Goal: Task Accomplishment & Management: Complete application form

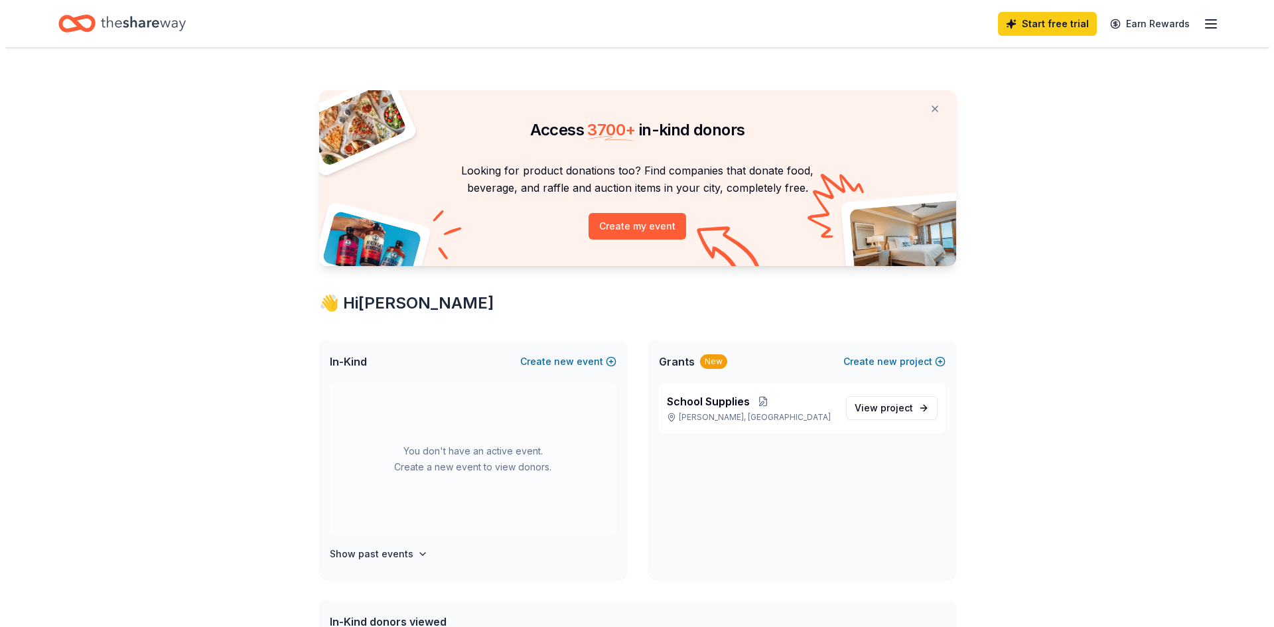
scroll to position [66, 0]
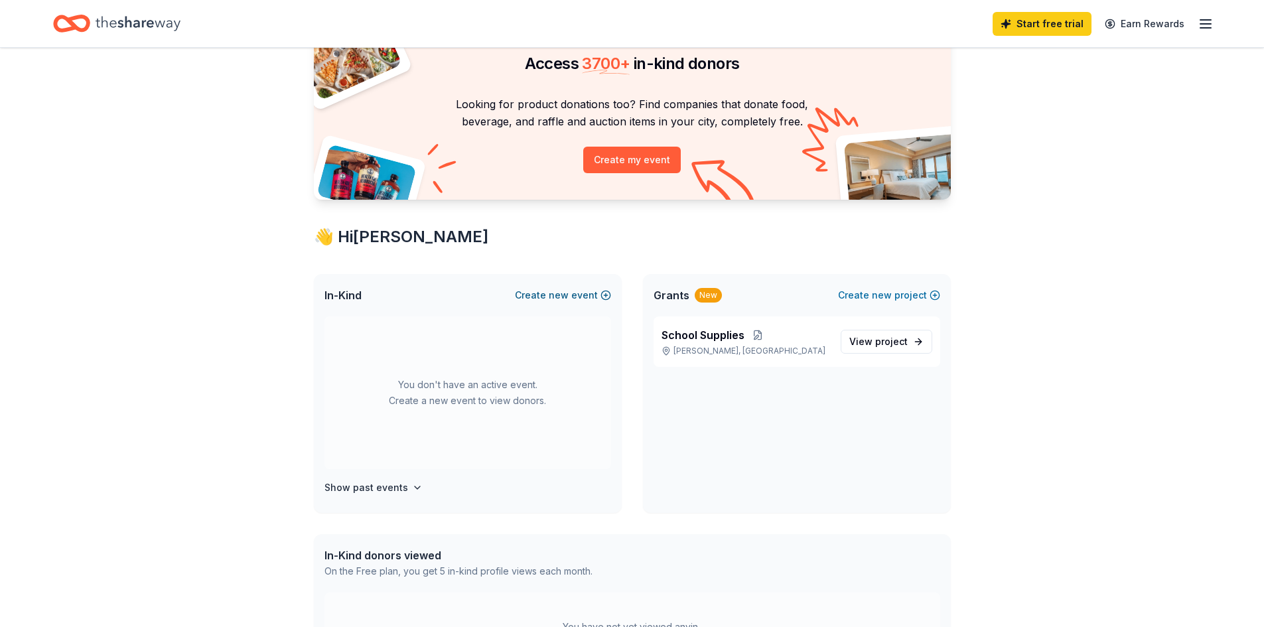
click at [551, 302] on button "Create new event" at bounding box center [563, 295] width 96 height 16
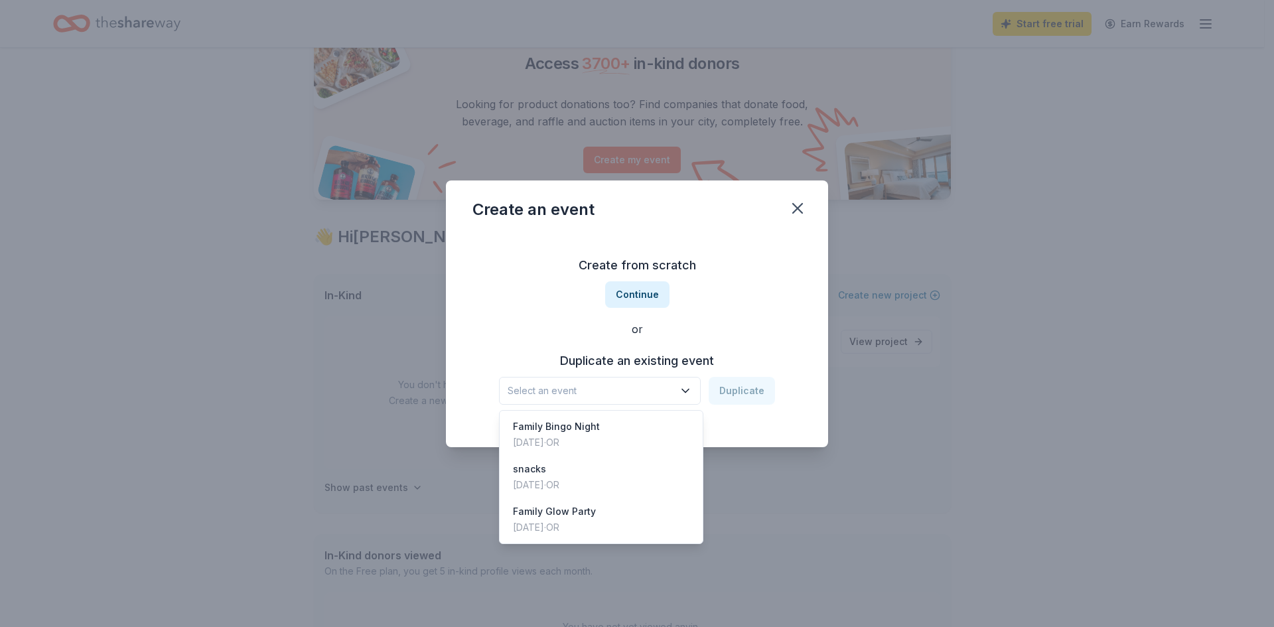
click at [625, 394] on span "Select an event" at bounding box center [591, 391] width 166 height 16
click at [607, 424] on div "Family Bingo Night [DATE] · OR" at bounding box center [601, 434] width 198 height 42
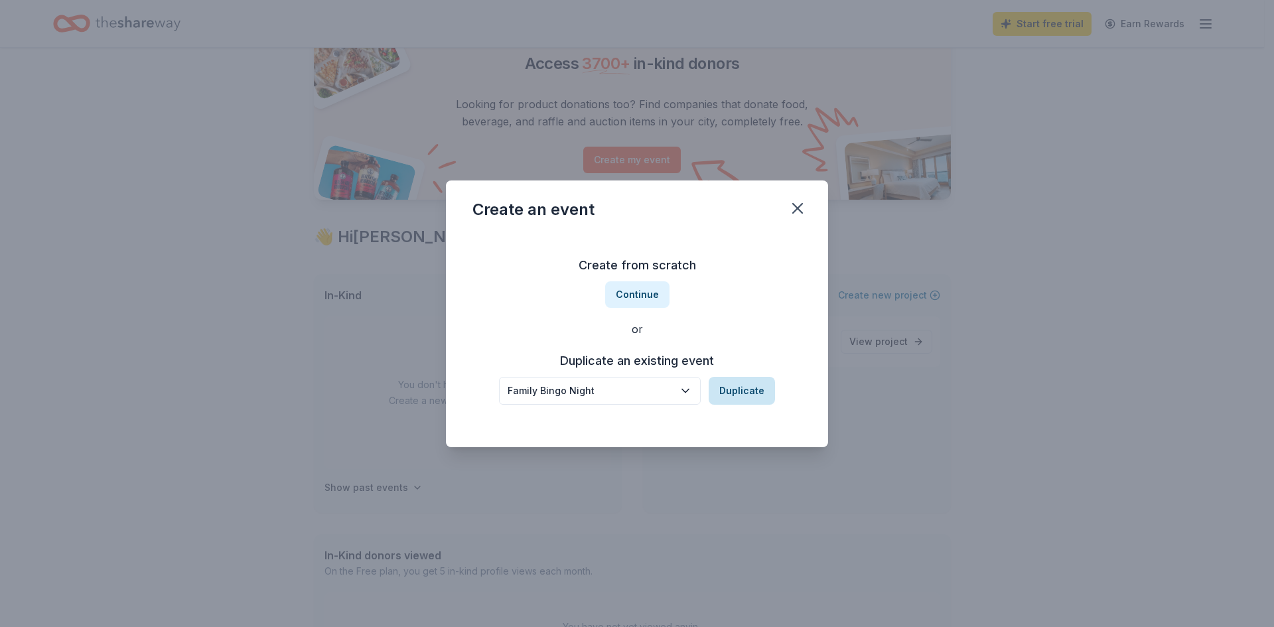
click at [735, 402] on button "Duplicate" at bounding box center [742, 391] width 66 height 28
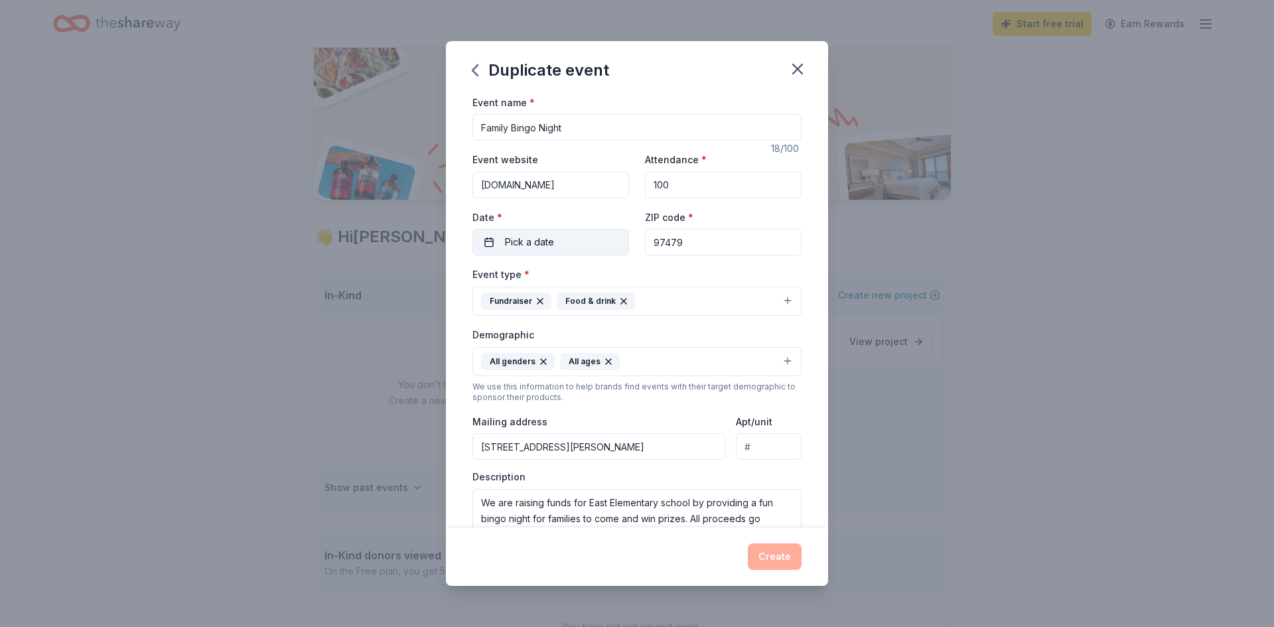
click at [534, 244] on span "Pick a date" at bounding box center [529, 242] width 49 height 16
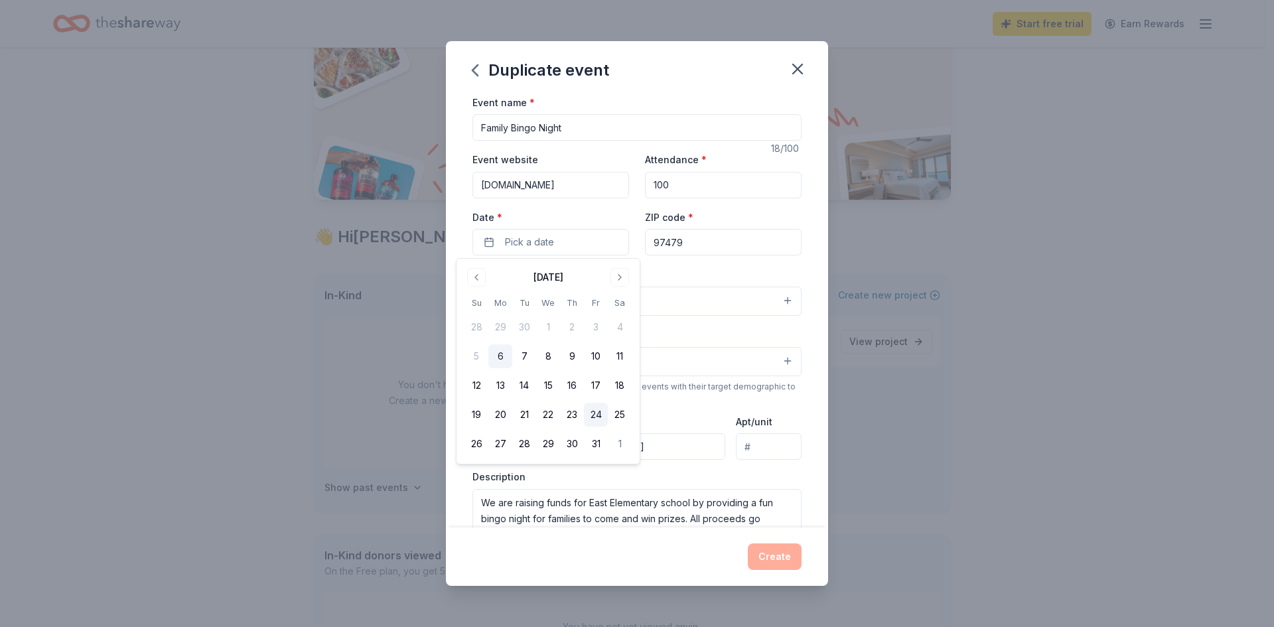
click at [599, 417] on button "24" at bounding box center [596, 415] width 24 height 24
click at [688, 264] on div "Event name * Family Bingo Night 18 /100 Event website [DOMAIN_NAME] Attendance …" at bounding box center [637, 402] width 329 height 616
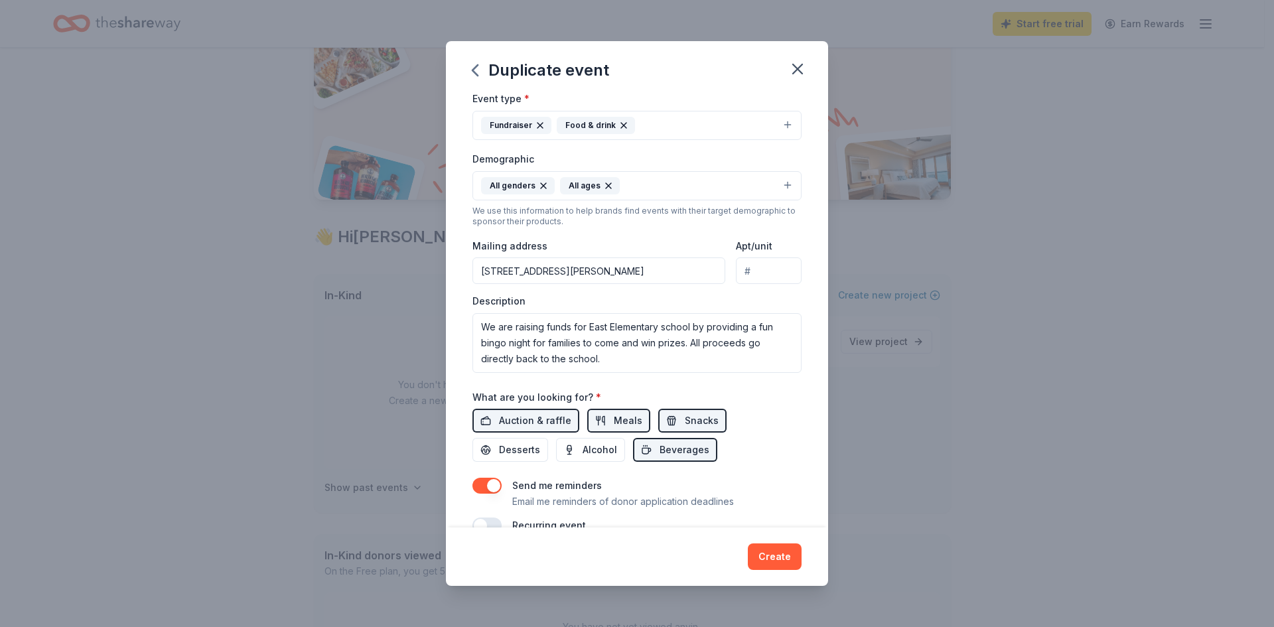
scroll to position [199, 0]
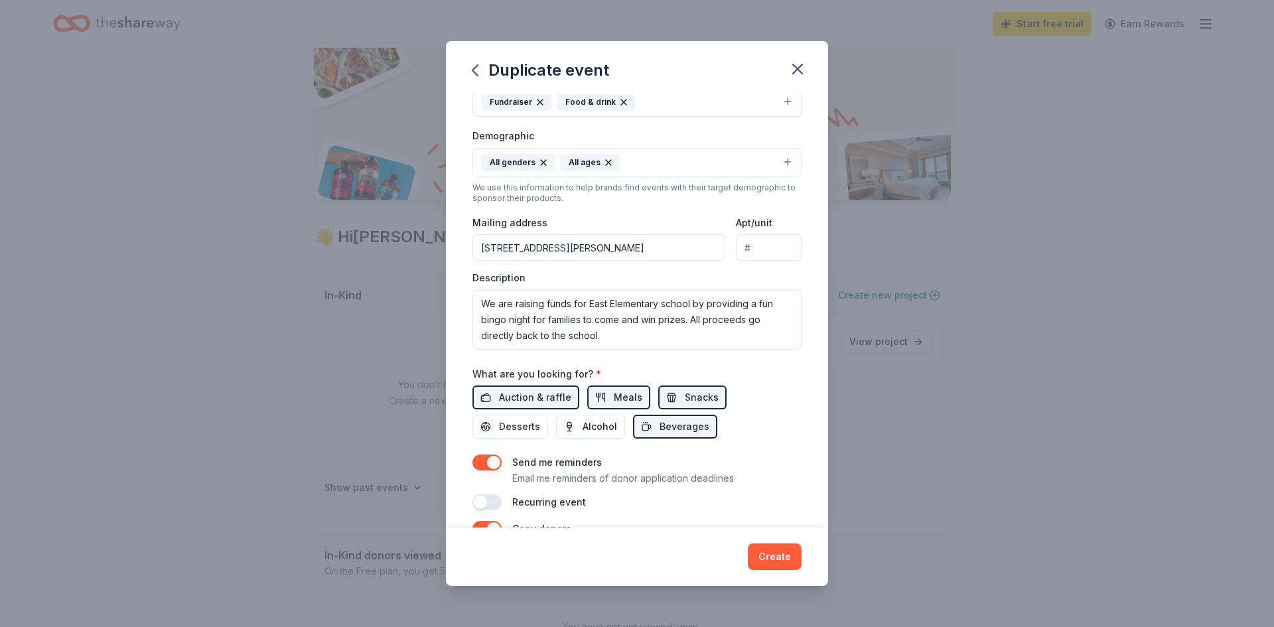
drag, startPoint x: 575, startPoint y: 245, endPoint x: 394, endPoint y: 234, distance: 180.9
click at [398, 236] on div "Duplicate event Event name * Family Bingo Night 18 /100 Event website [DOMAIN_N…" at bounding box center [637, 313] width 1274 height 627
type input "[STREET_ADDRESS][PERSON_NAME][PERSON_NAME]"
click at [606, 301] on textarea "We are raising funds for East Elementary school by providing a fun bingo night …" at bounding box center [637, 320] width 329 height 60
drag, startPoint x: 664, startPoint y: 303, endPoint x: 612, endPoint y: 303, distance: 51.8
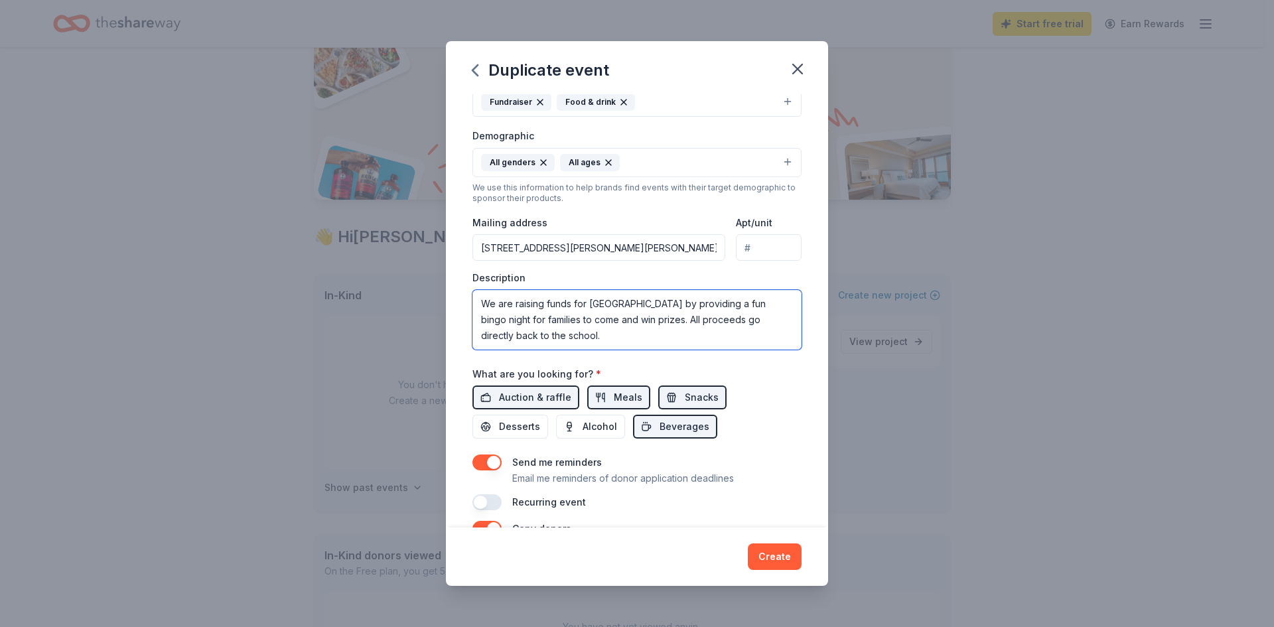
click at [612, 303] on textarea "We are raising funds for [GEOGRAPHIC_DATA] by providing a fun bingo night for f…" at bounding box center [637, 320] width 329 height 60
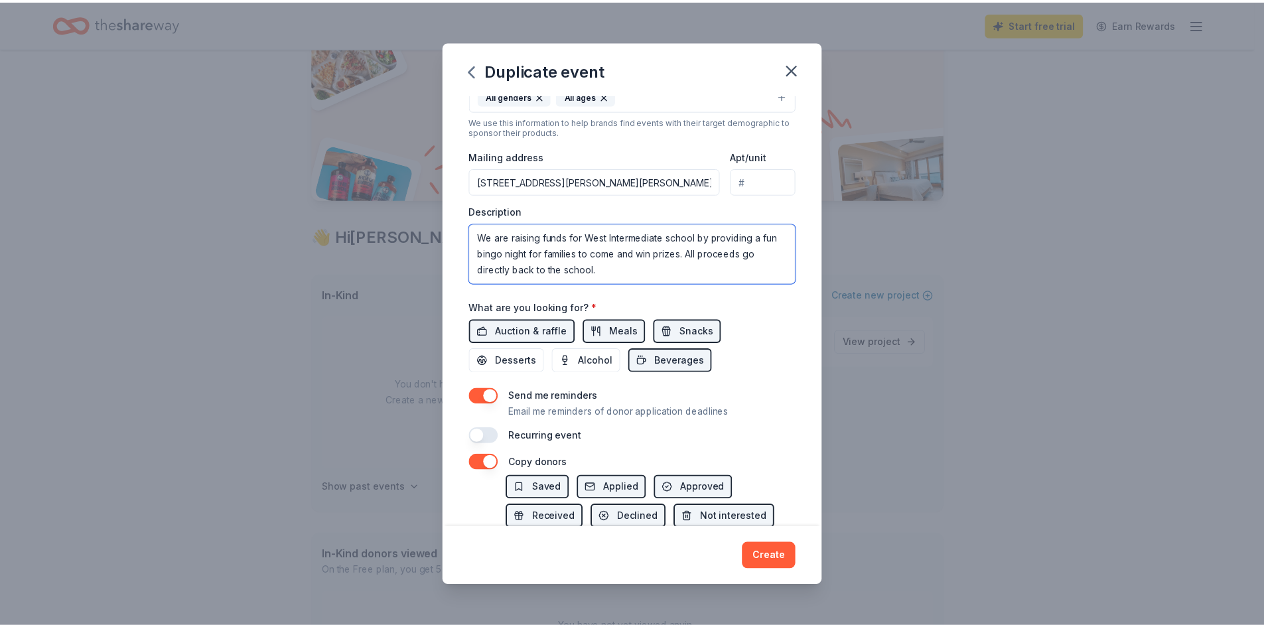
scroll to position [332, 0]
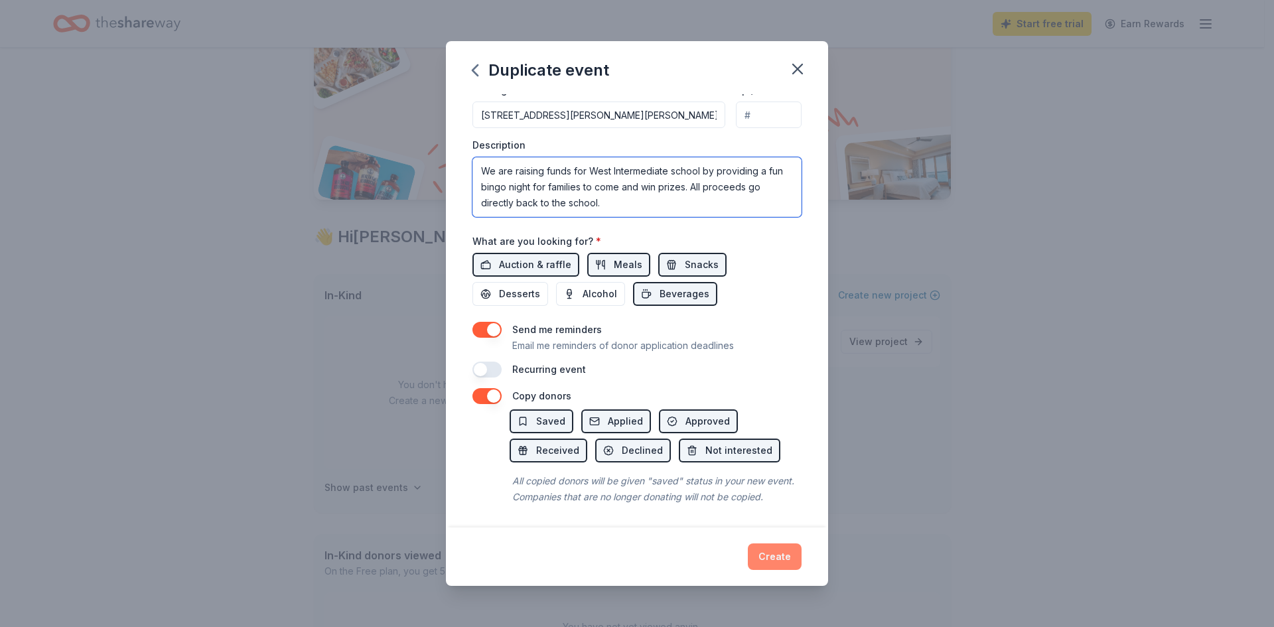
type textarea "We are raising funds for West Intermediate school by providing a fun bingo nigh…"
click at [786, 550] on button "Create" at bounding box center [775, 557] width 54 height 27
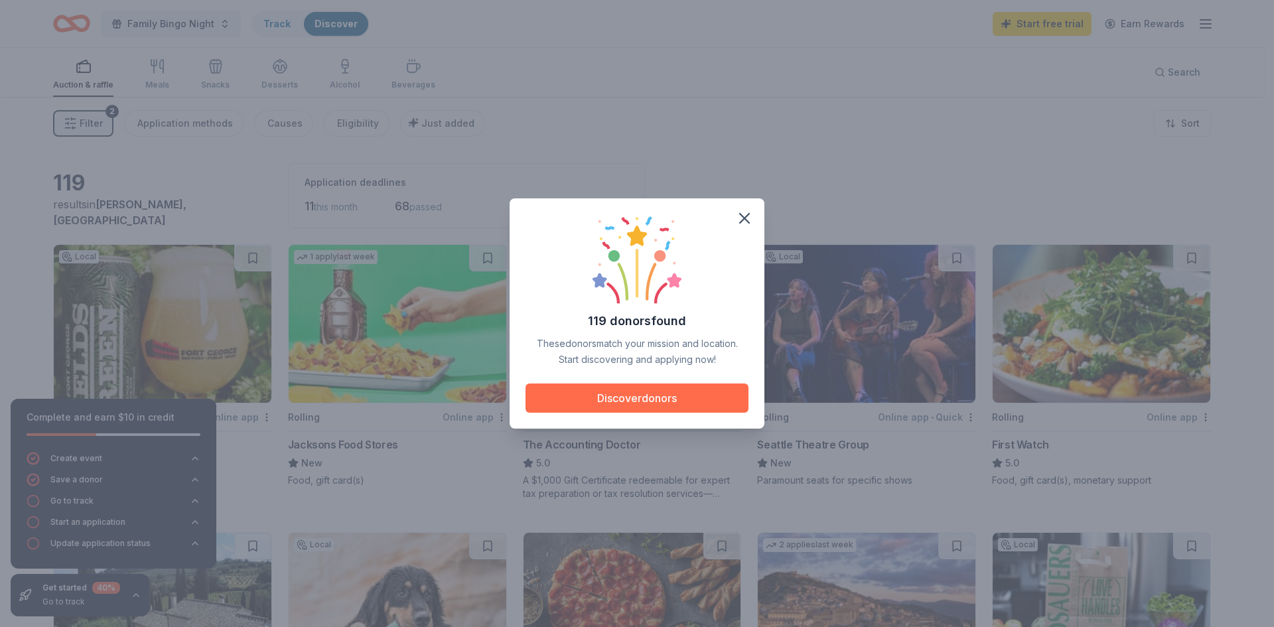
click at [632, 404] on button "Discover donors" at bounding box center [637, 398] width 223 height 29
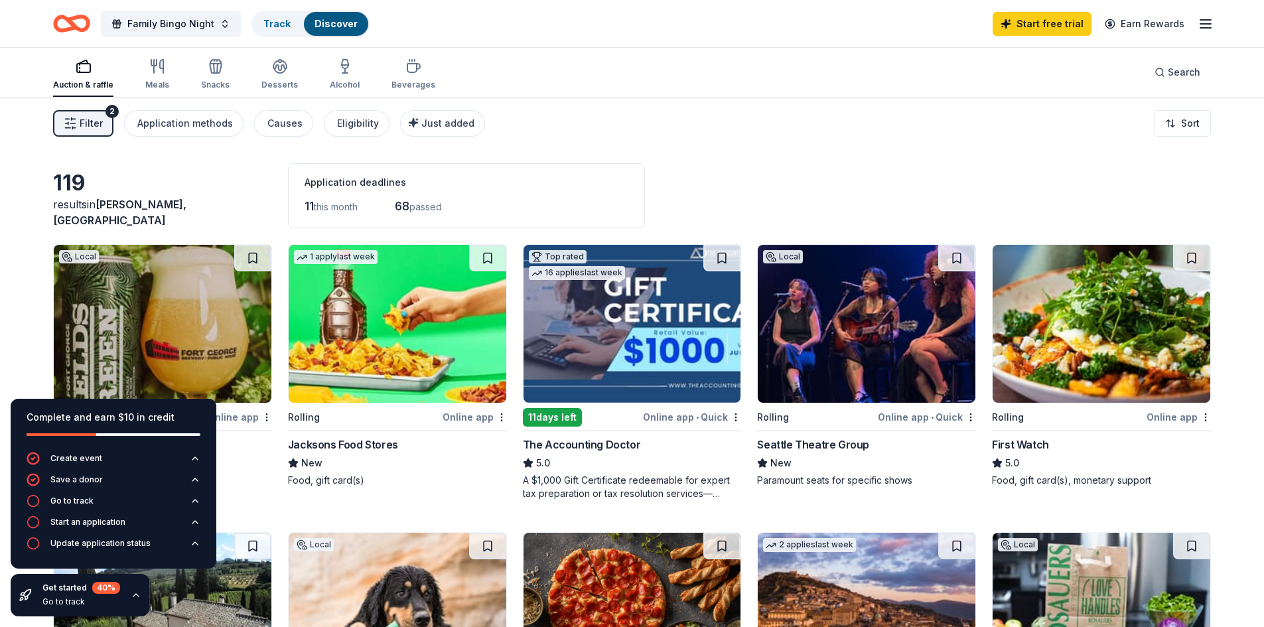
click at [163, 65] on icon "button" at bounding box center [161, 66] width 3 height 13
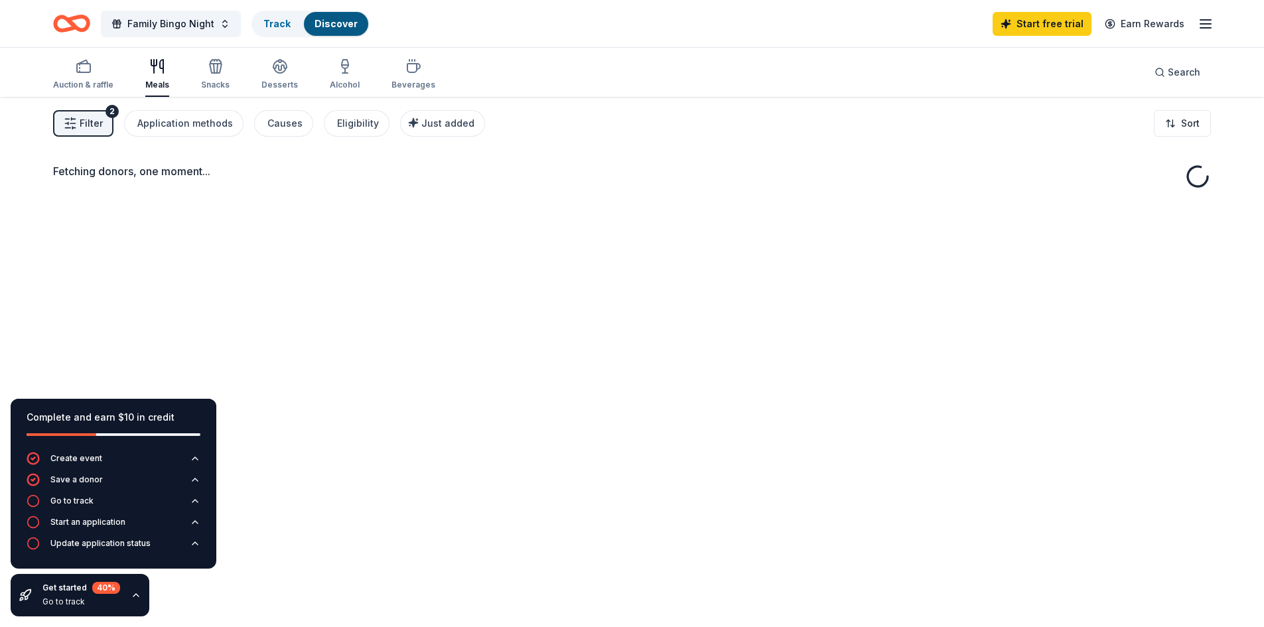
click at [137, 593] on icon "button" at bounding box center [136, 595] width 11 height 11
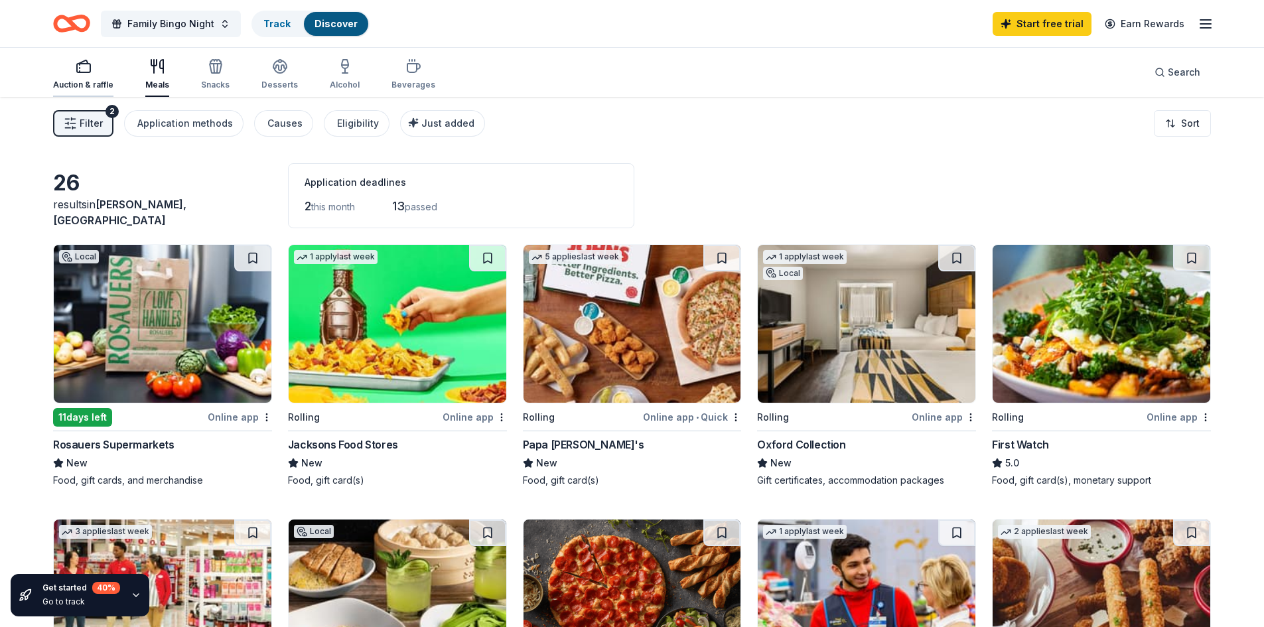
click at [94, 81] on div "Auction & raffle" at bounding box center [83, 85] width 60 height 11
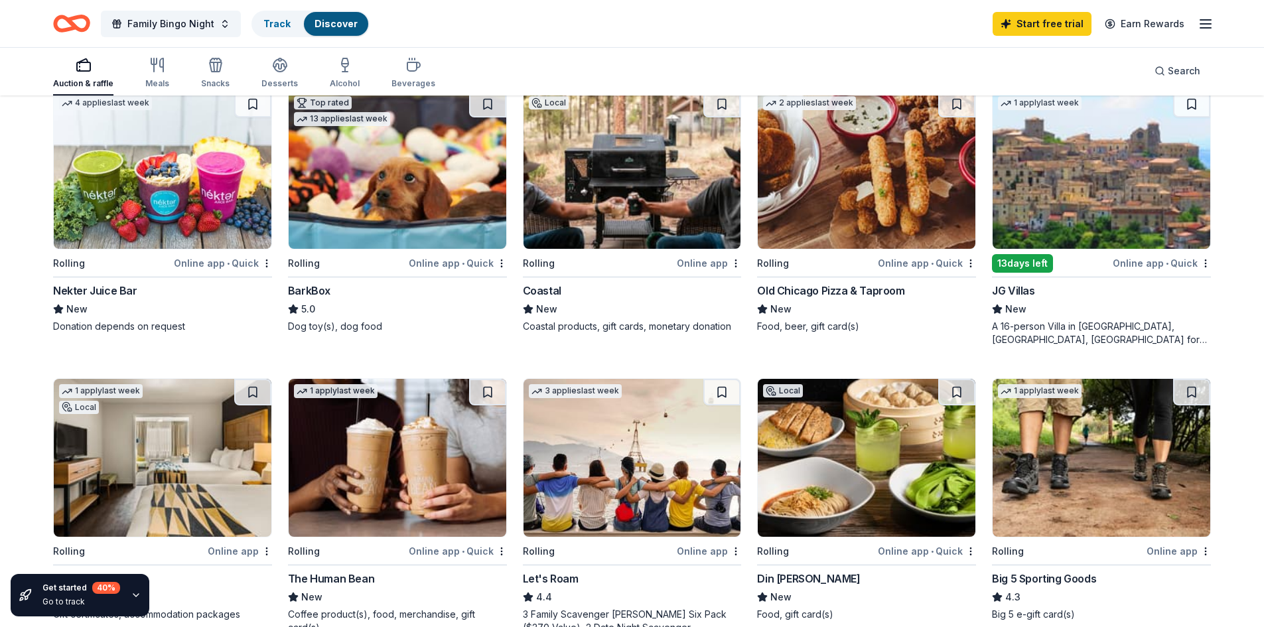
scroll to position [664, 0]
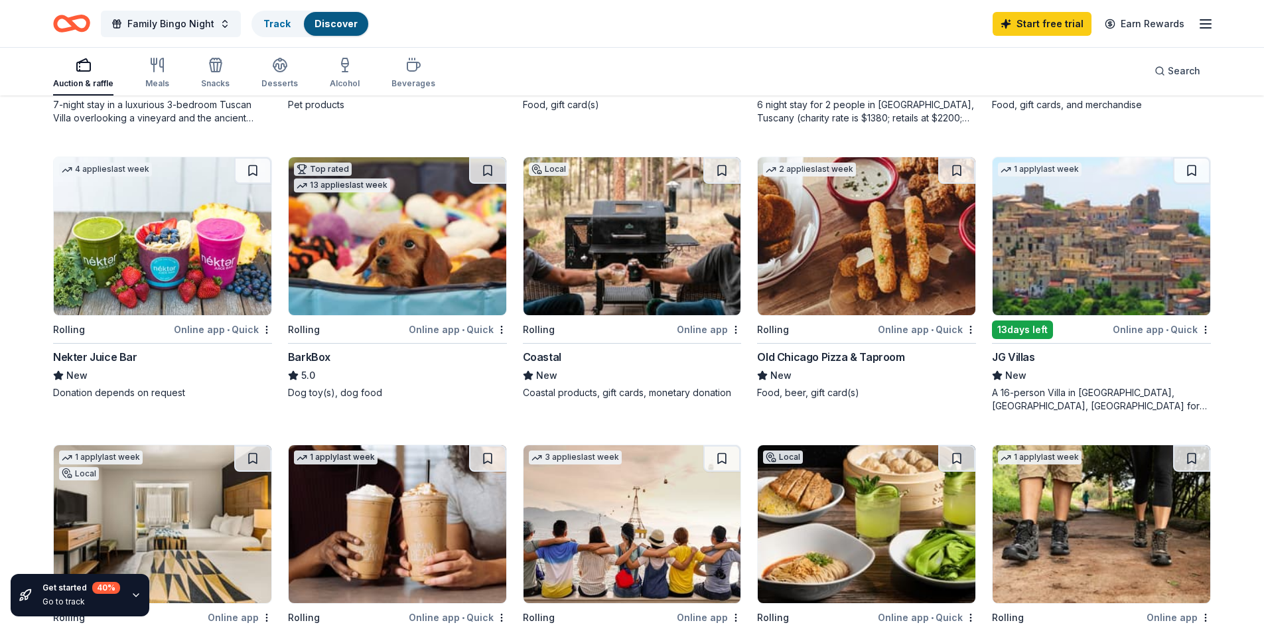
click at [19, 412] on div "119 results in [GEOGRAPHIC_DATA], [GEOGRAPHIC_DATA] Application deadlines 11 th…" at bounding box center [632, 349] width 1264 height 1832
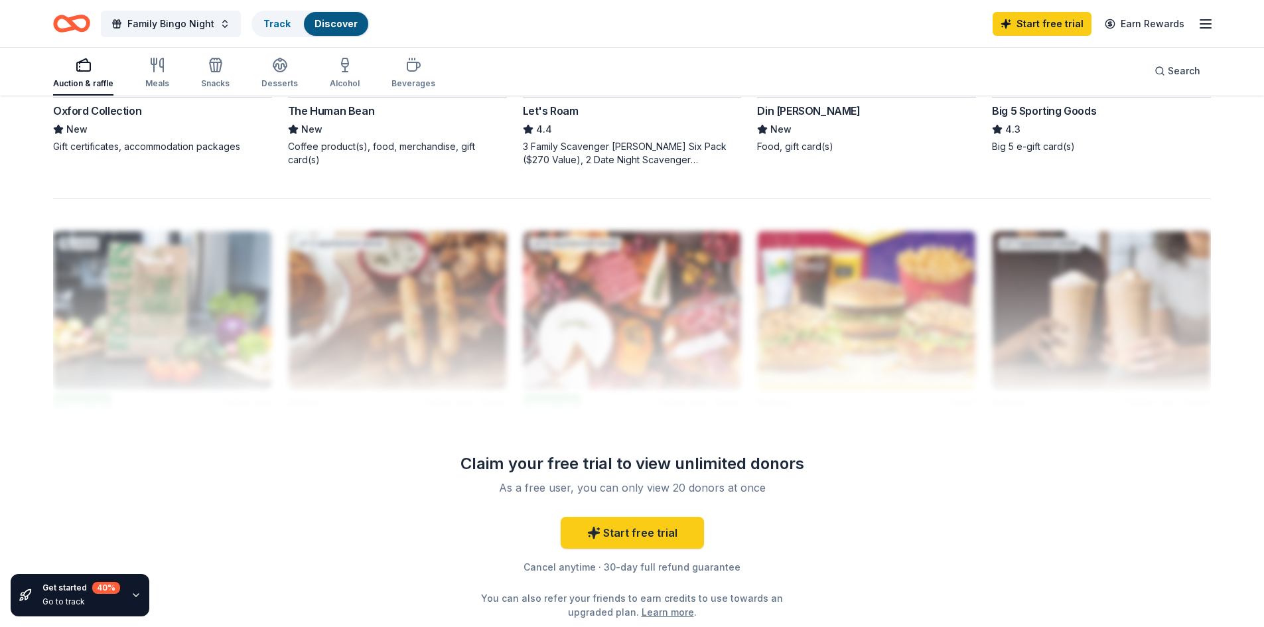
scroll to position [1261, 0]
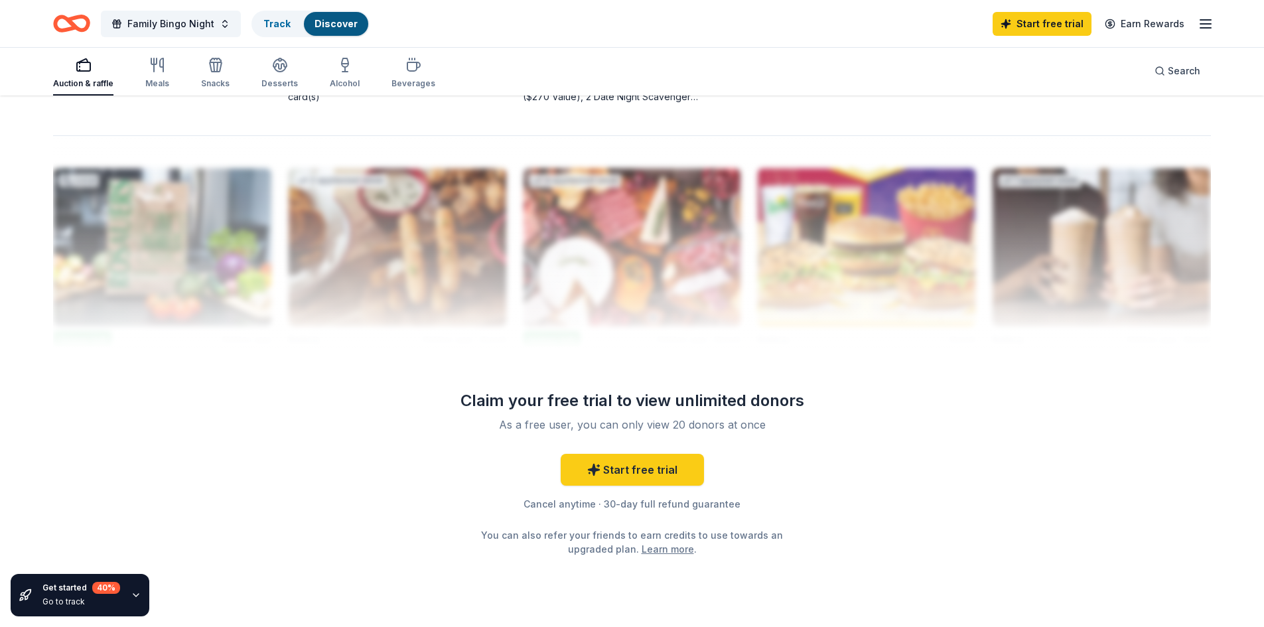
click at [1216, 27] on div "Family Bingo Night Track Discover Start free trial Earn Rewards" at bounding box center [632, 23] width 1264 height 47
click at [1203, 19] on icon "button" at bounding box center [1206, 24] width 16 height 16
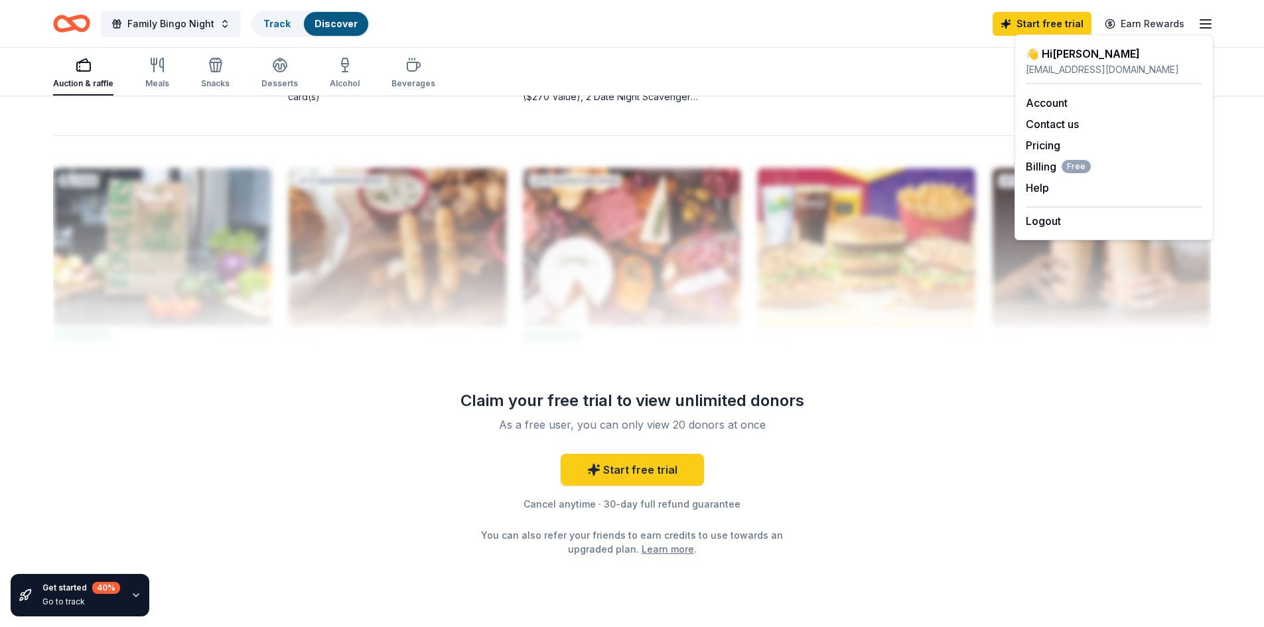
click at [806, 87] on div "Auction & raffle Meals Snacks Desserts Alcohol Beverages Search" at bounding box center [632, 70] width 1158 height 49
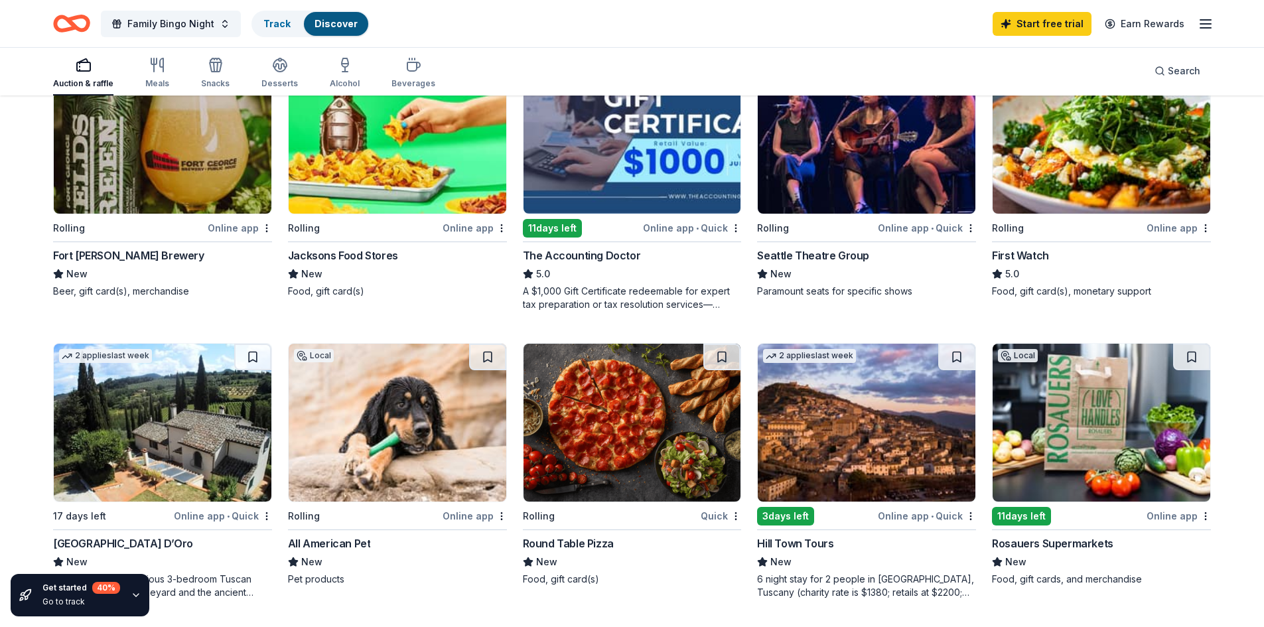
scroll to position [0, 0]
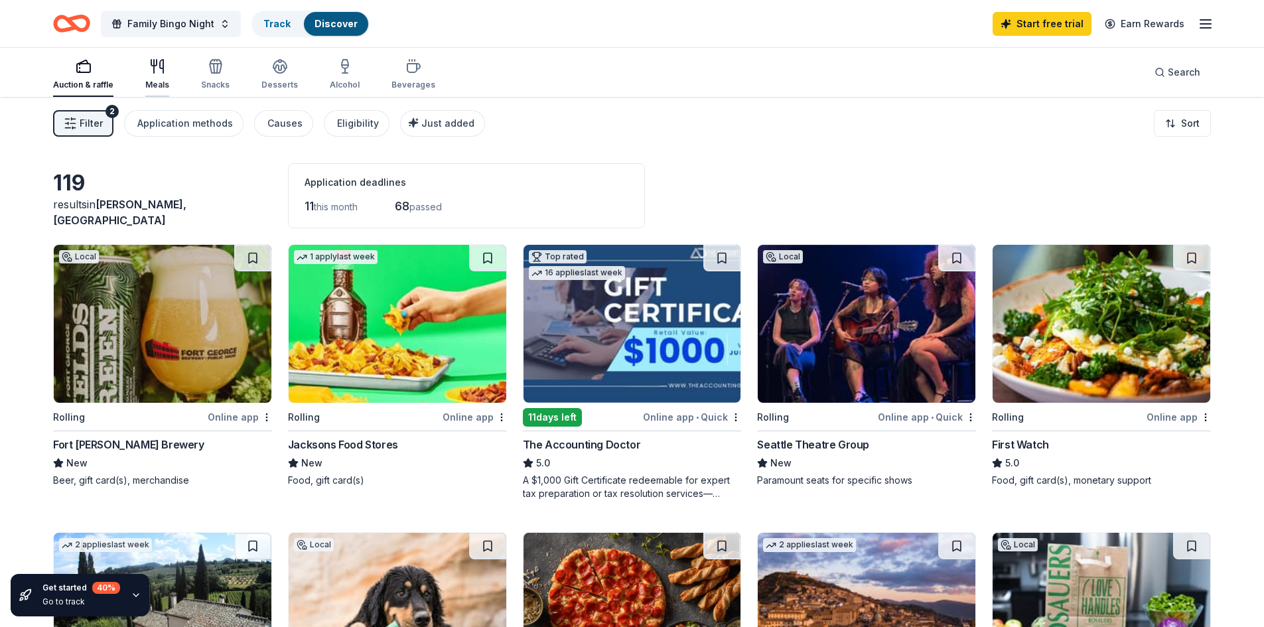
click at [160, 85] on div "Meals" at bounding box center [157, 85] width 24 height 11
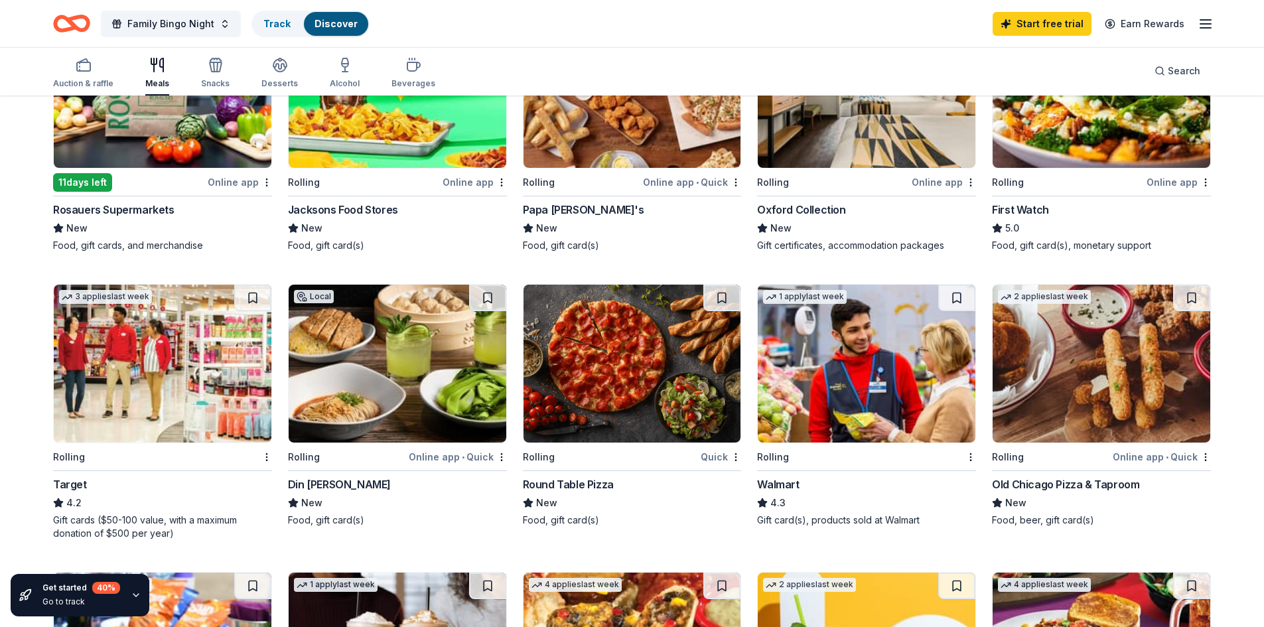
scroll to position [265, 0]
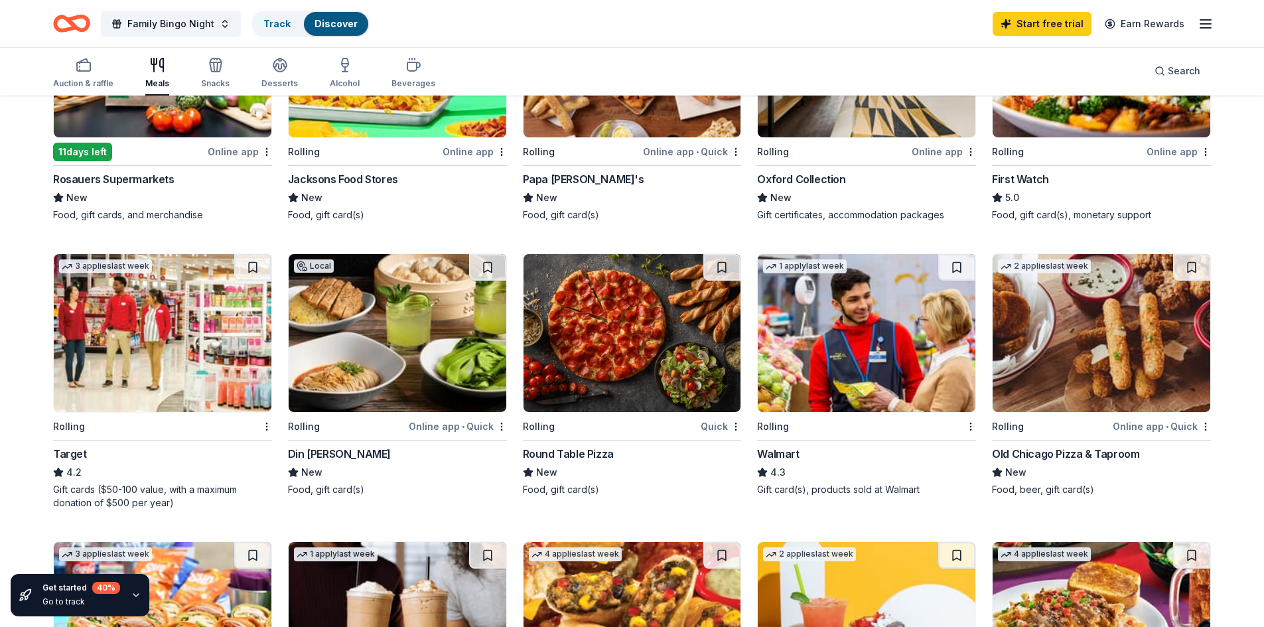
click at [805, 350] on img at bounding box center [867, 333] width 218 height 158
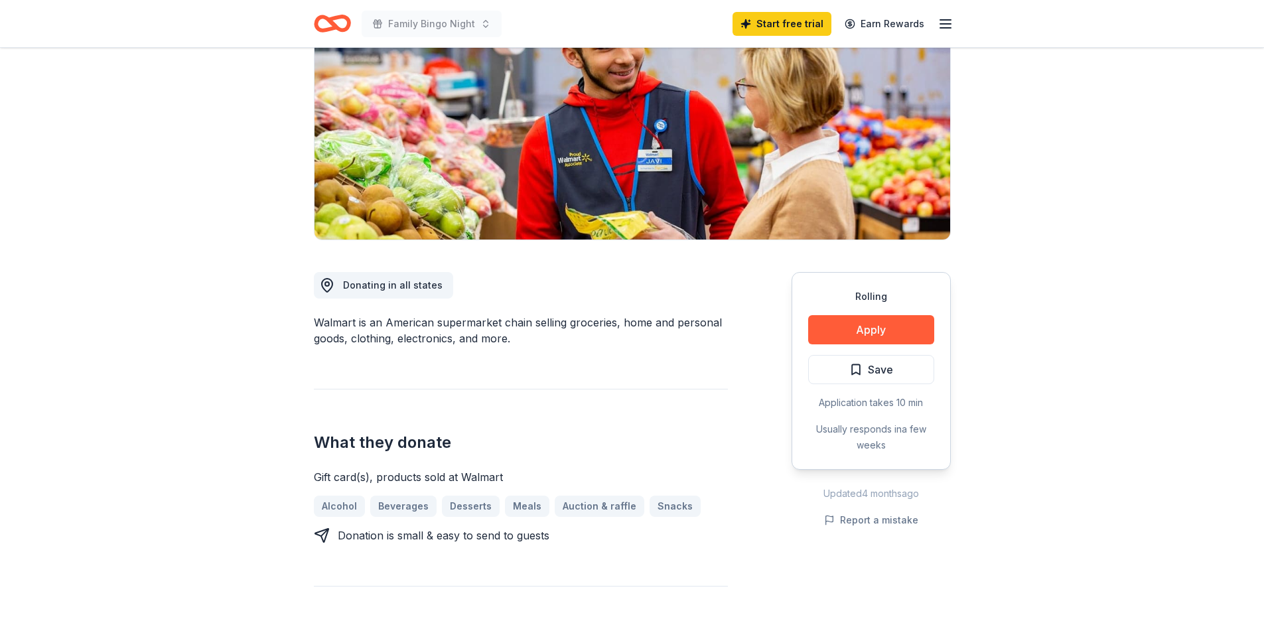
scroll to position [199, 0]
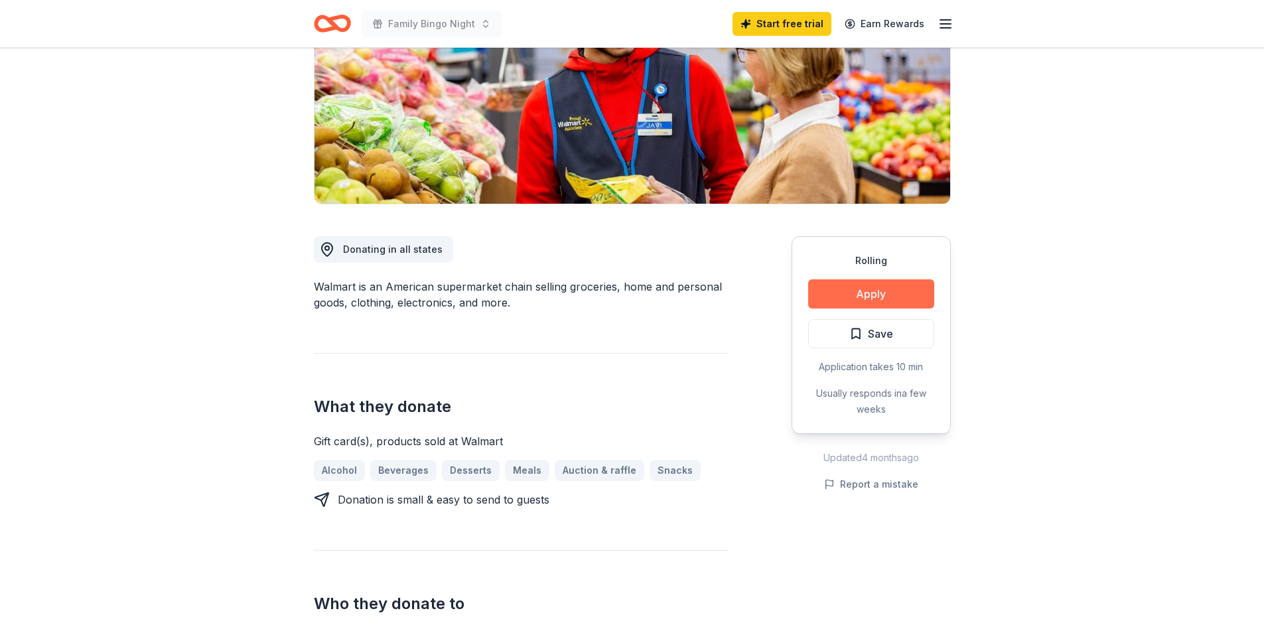
click at [883, 289] on button "Apply" at bounding box center [871, 293] width 126 height 29
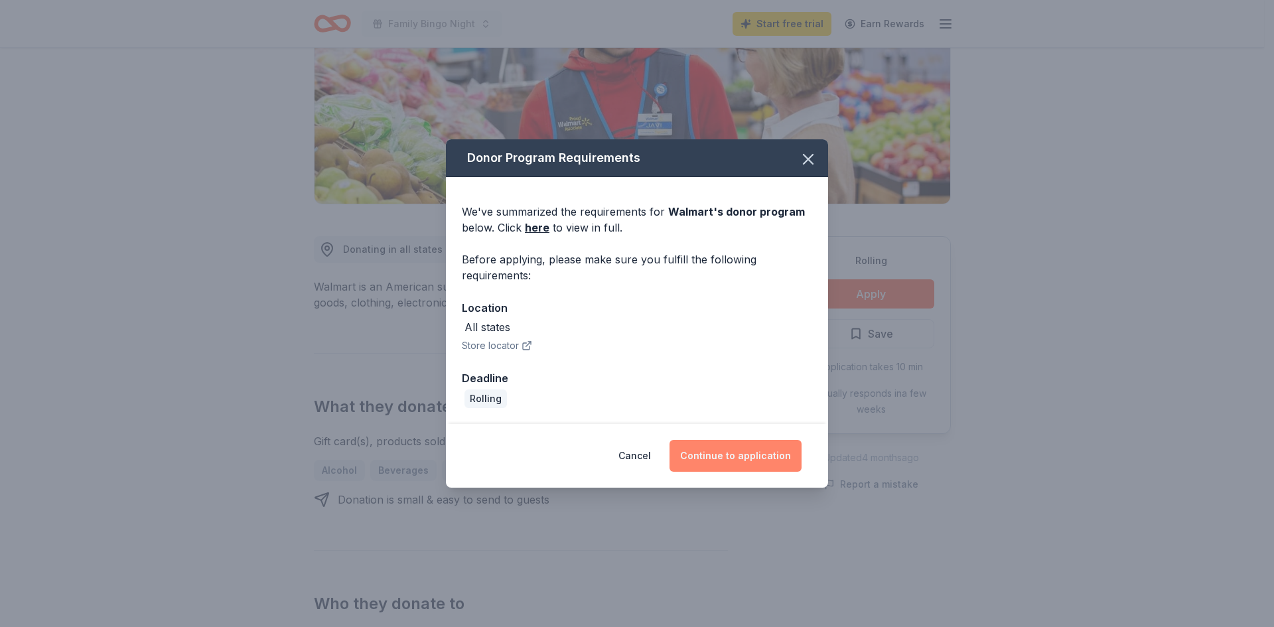
click at [761, 460] on button "Continue to application" at bounding box center [736, 456] width 132 height 32
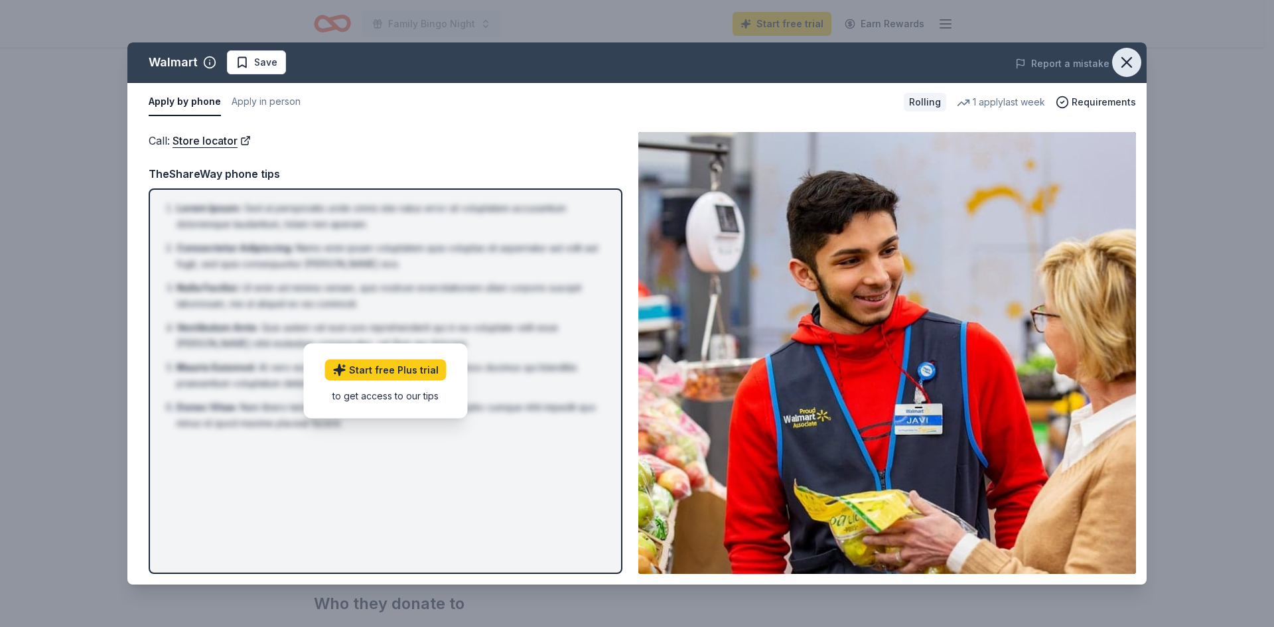
click at [1117, 62] on button "button" at bounding box center [1126, 62] width 29 height 29
